Goal: Task Accomplishment & Management: Manage account settings

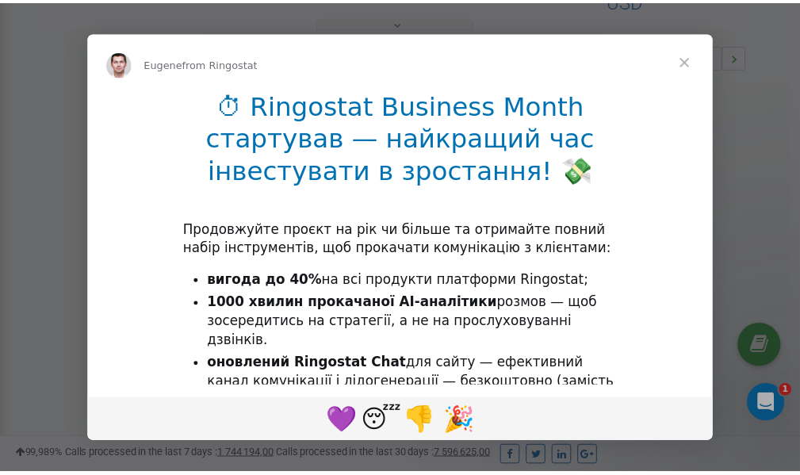
scroll to position [474, 0]
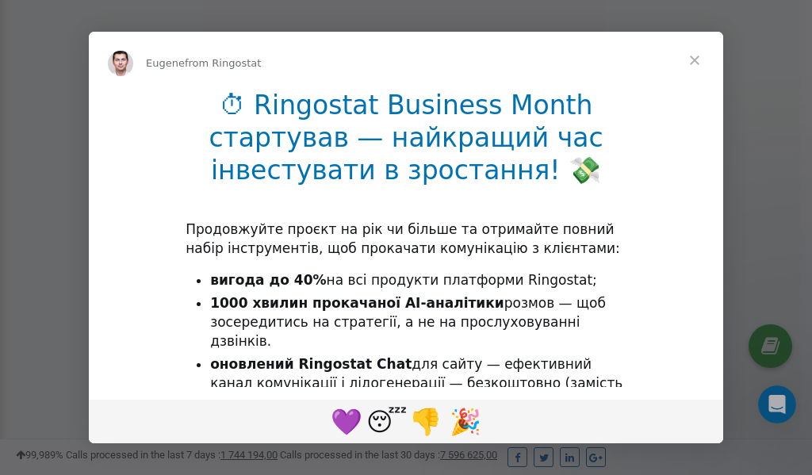
click at [698, 61] on span "Close" at bounding box center [694, 60] width 57 height 57
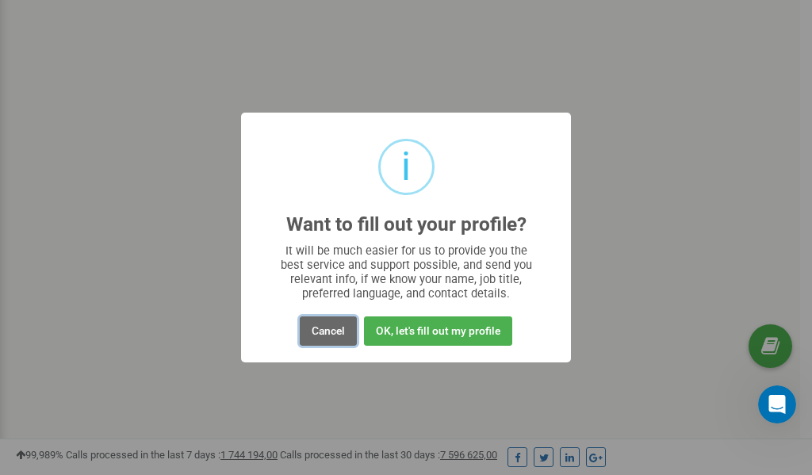
click at [329, 328] on button "Cancel" at bounding box center [328, 330] width 57 height 29
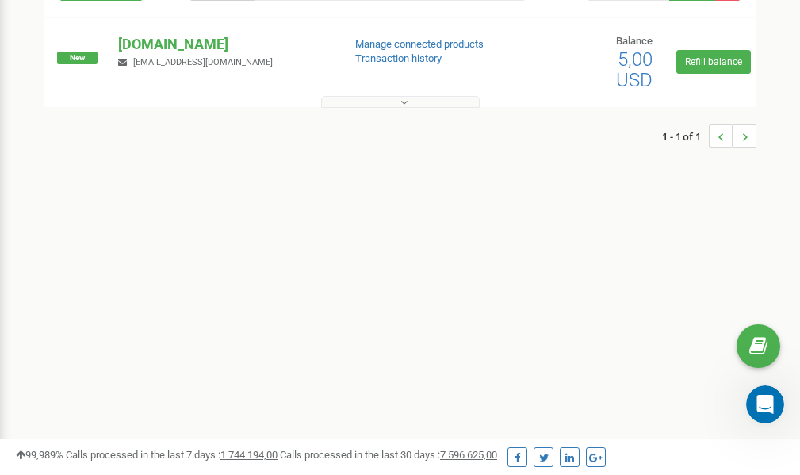
scroll to position [0, 0]
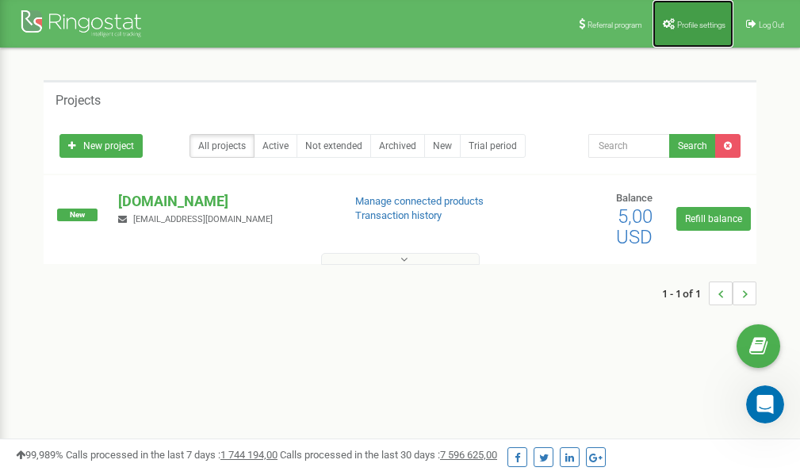
click at [686, 25] on span "Profile settings" at bounding box center [701, 25] width 48 height 9
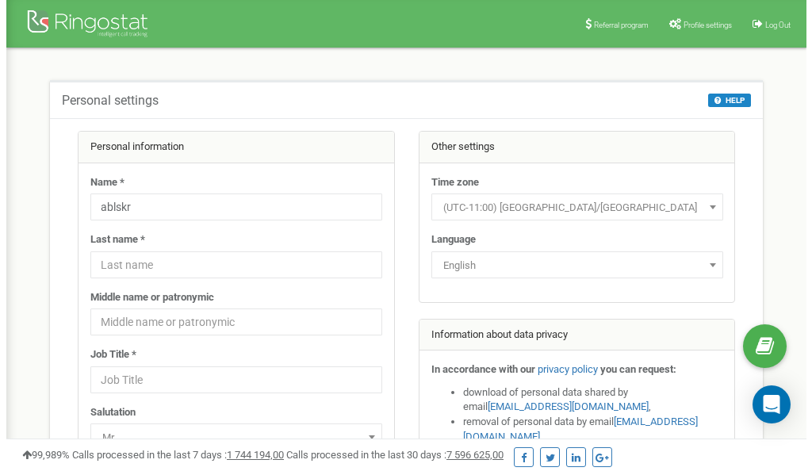
scroll to position [79, 0]
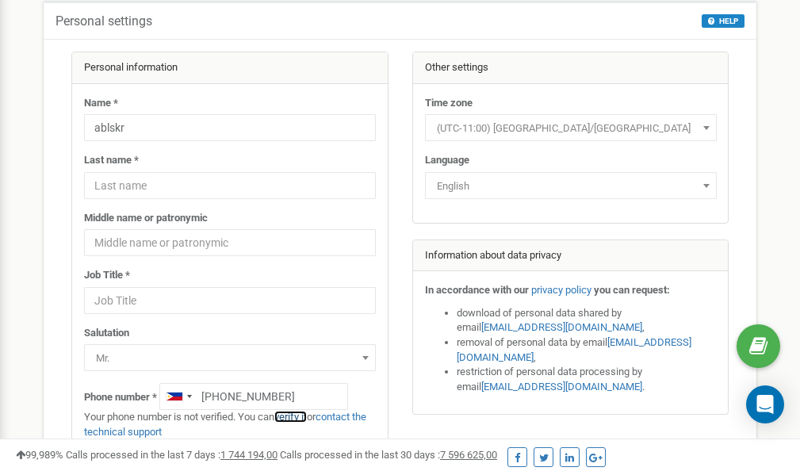
click at [301, 417] on link "verify it" at bounding box center [290, 417] width 33 height 12
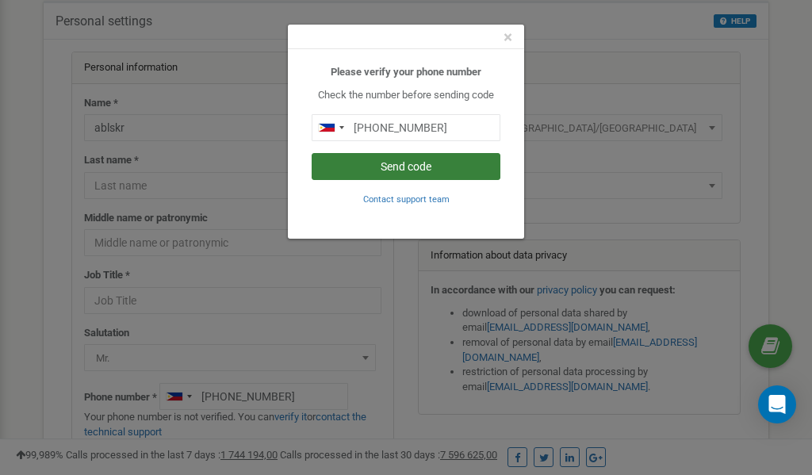
click at [404, 166] on button "Send code" at bounding box center [406, 166] width 189 height 27
